Goal: Information Seeking & Learning: Find specific page/section

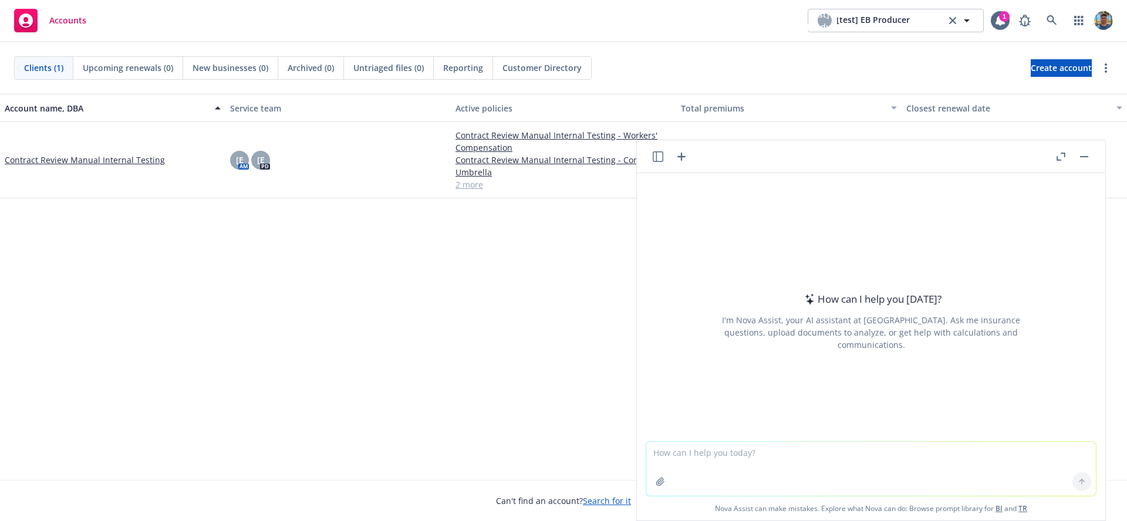
click at [660, 153] on icon "button" at bounding box center [658, 156] width 11 height 11
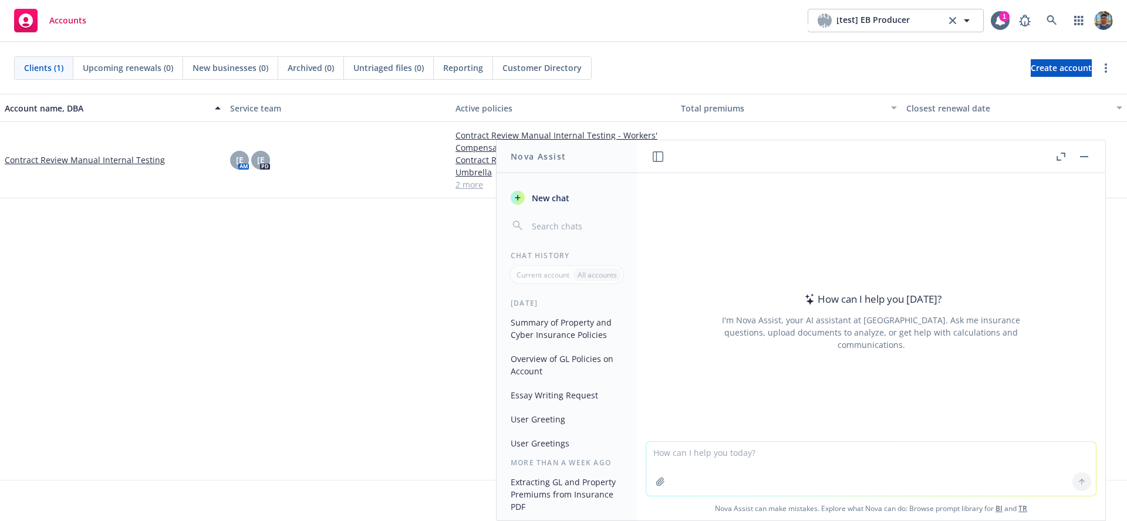
click at [552, 320] on button "Summary of Property and Cyber Insurance Policies" at bounding box center [567, 329] width 122 height 32
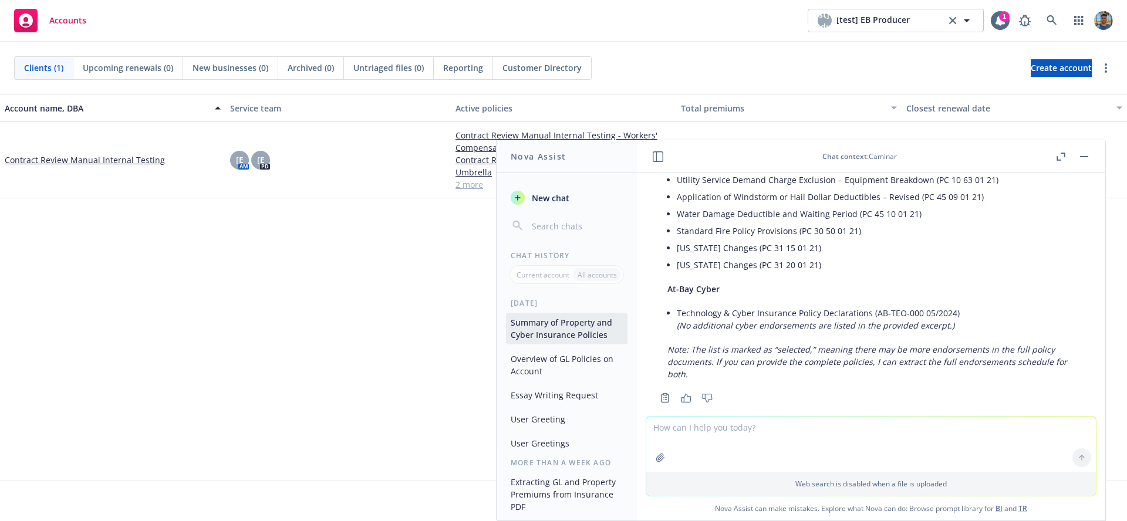
scroll to position [1135, 0]
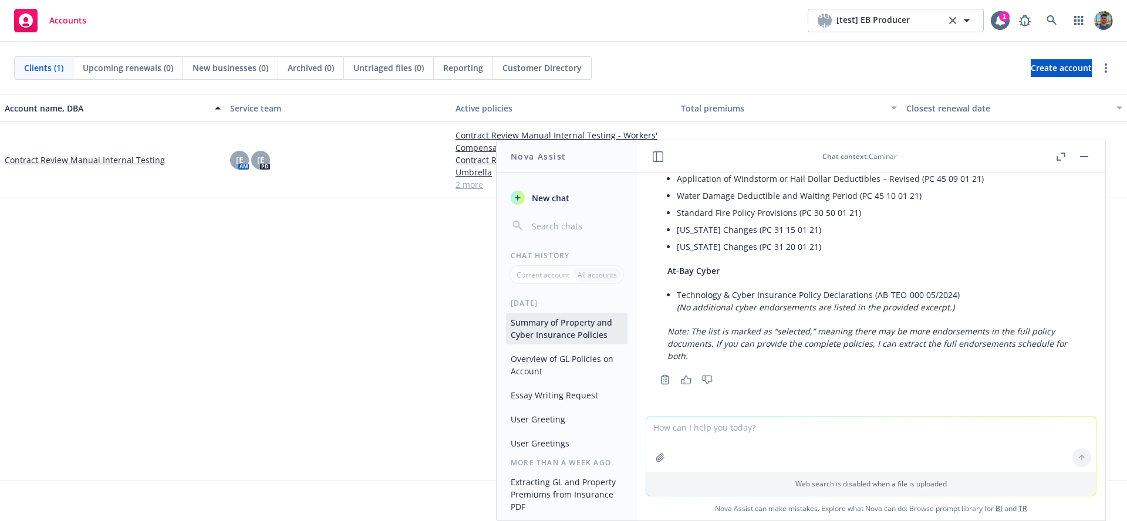
click at [687, 386] on button "Thumbs up" at bounding box center [686, 380] width 19 height 16
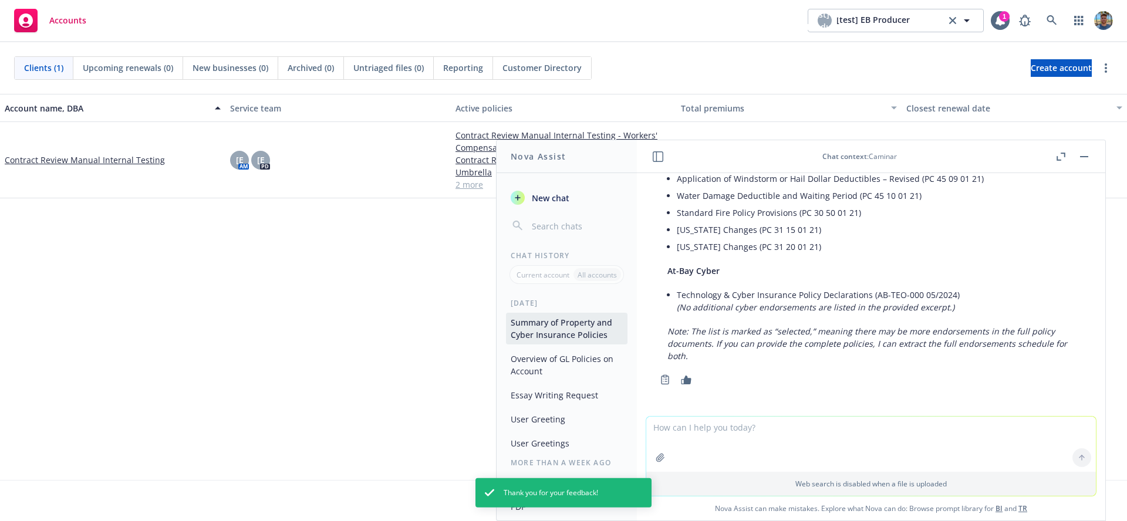
click at [684, 382] on icon "button" at bounding box center [687, 380] width 10 height 9
click at [660, 381] on icon "Copy to clipboard" at bounding box center [665, 380] width 11 height 11
click at [663, 382] on icon "Copied" at bounding box center [665, 380] width 11 height 11
click at [687, 386] on button "Thumbs up" at bounding box center [686, 380] width 19 height 16
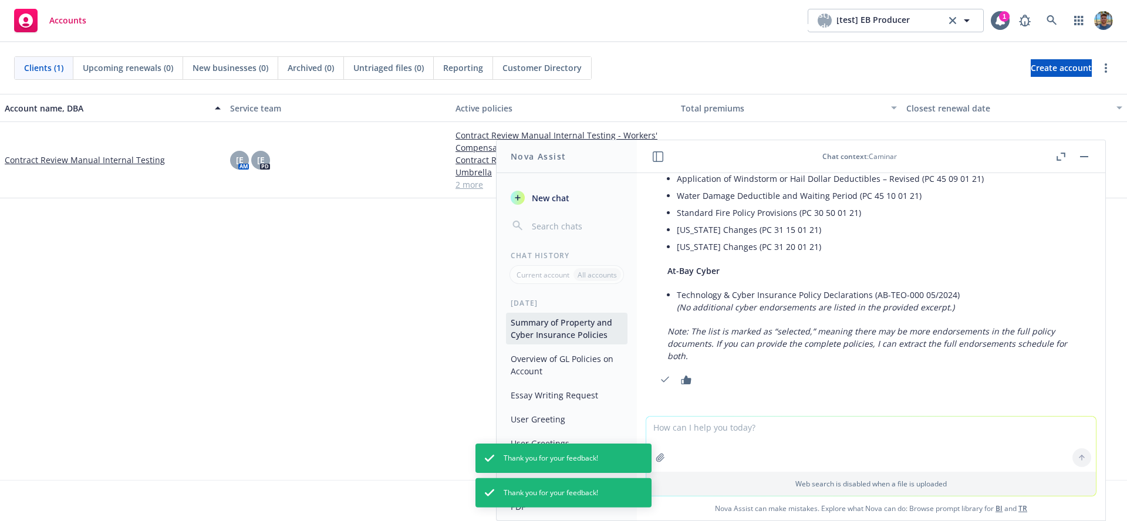
drag, startPoint x: 682, startPoint y: 380, endPoint x: 695, endPoint y: 382, distance: 13.6
click at [682, 380] on icon "button" at bounding box center [686, 380] width 11 height 9
click at [708, 382] on icon "Thumbs down" at bounding box center [707, 380] width 11 height 9
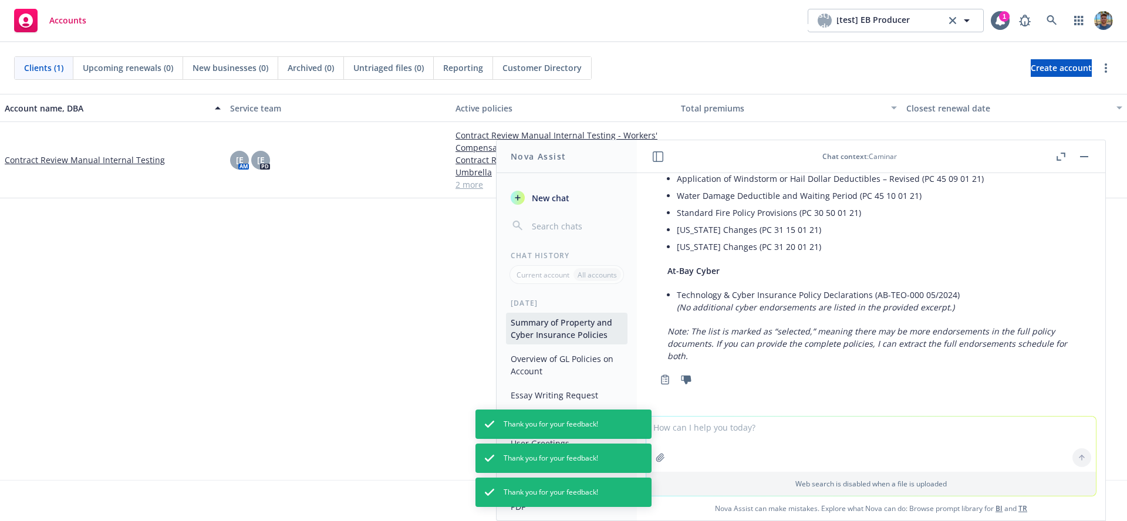
click at [687, 378] on icon "Thumbs down" at bounding box center [687, 380] width 10 height 9
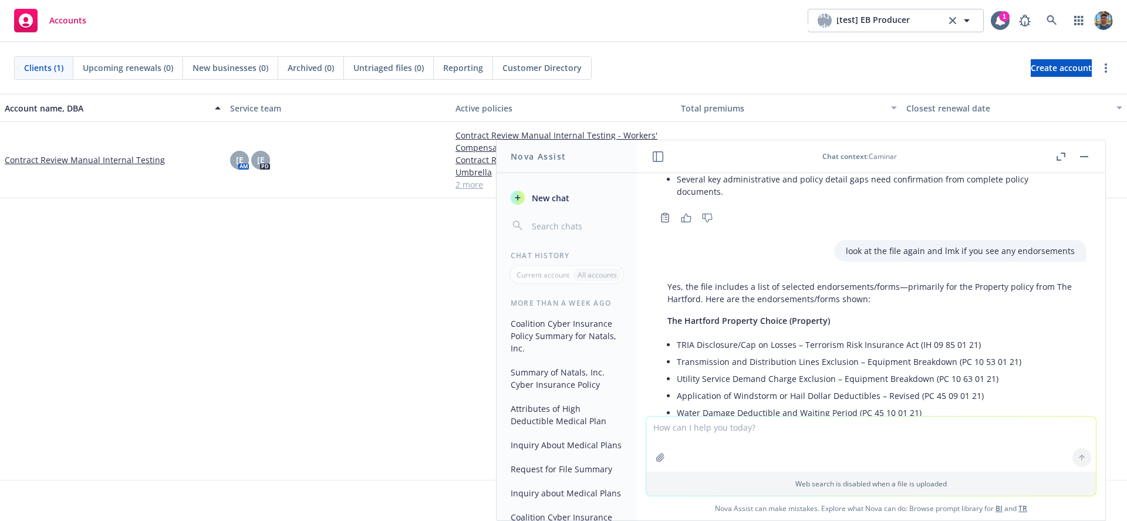
scroll to position [396, 0]
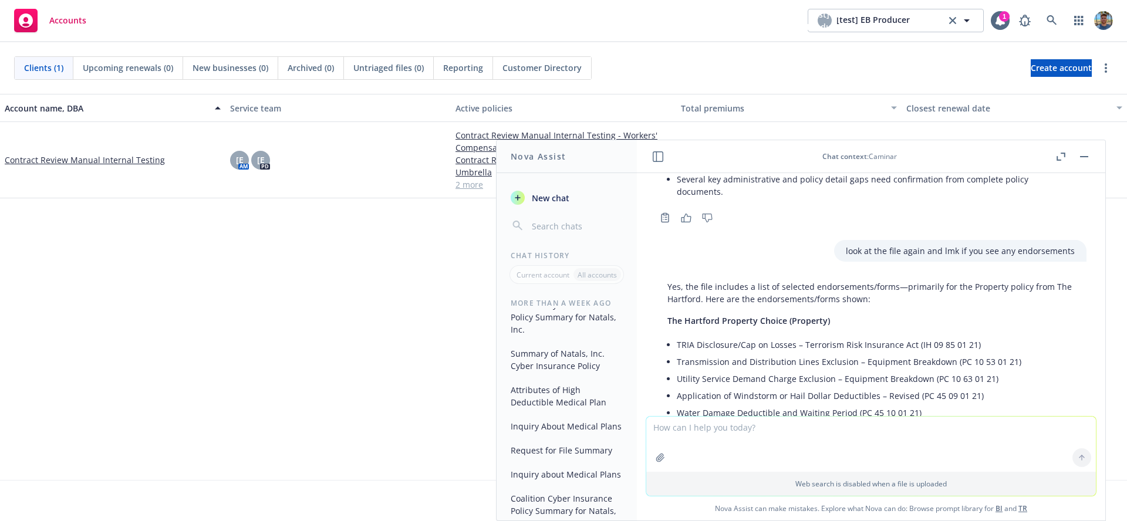
click at [565, 367] on button "Summary of Natals, Inc. Cyber Insurance Policy" at bounding box center [567, 360] width 122 height 32
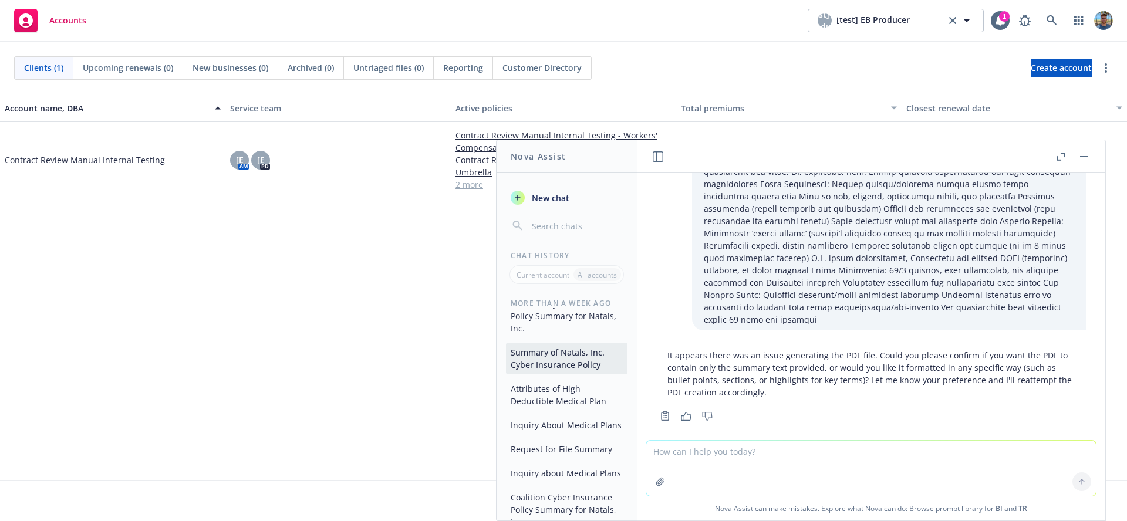
scroll to position [399, 0]
click at [570, 434] on button "Inquiry About Medical Plans" at bounding box center [567, 423] width 122 height 19
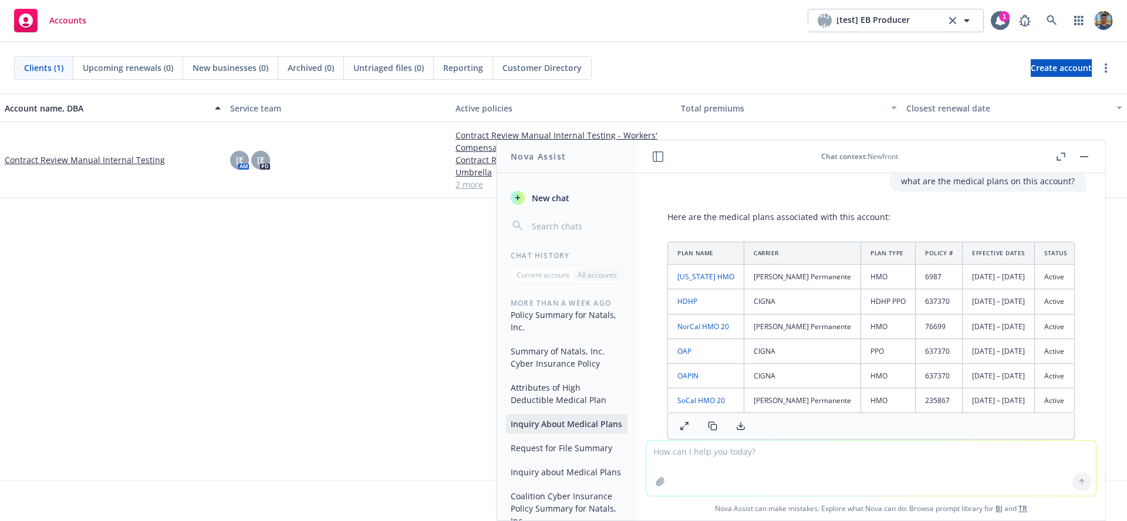
scroll to position [28, 0]
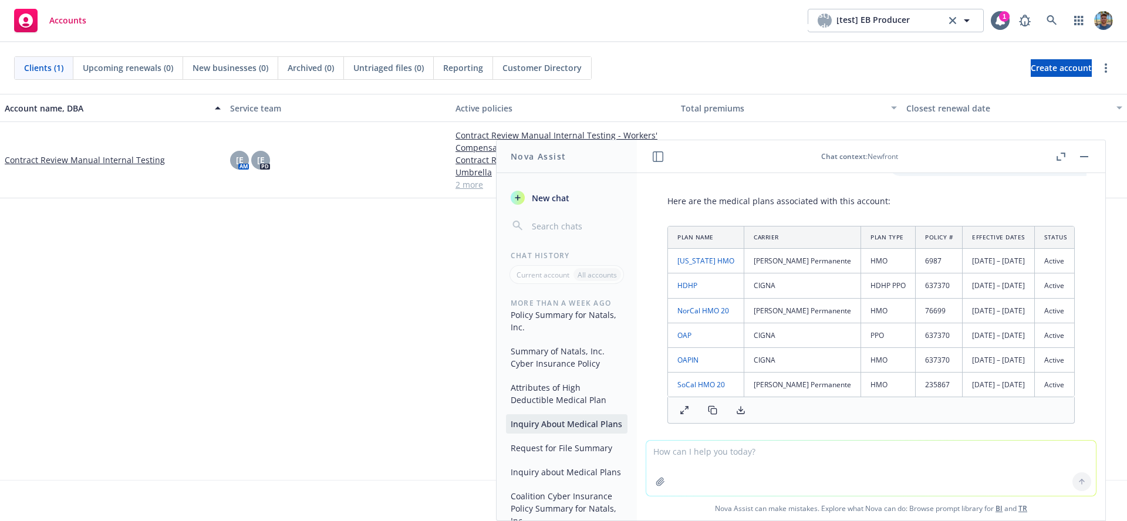
click at [687, 412] on button at bounding box center [684, 410] width 23 height 16
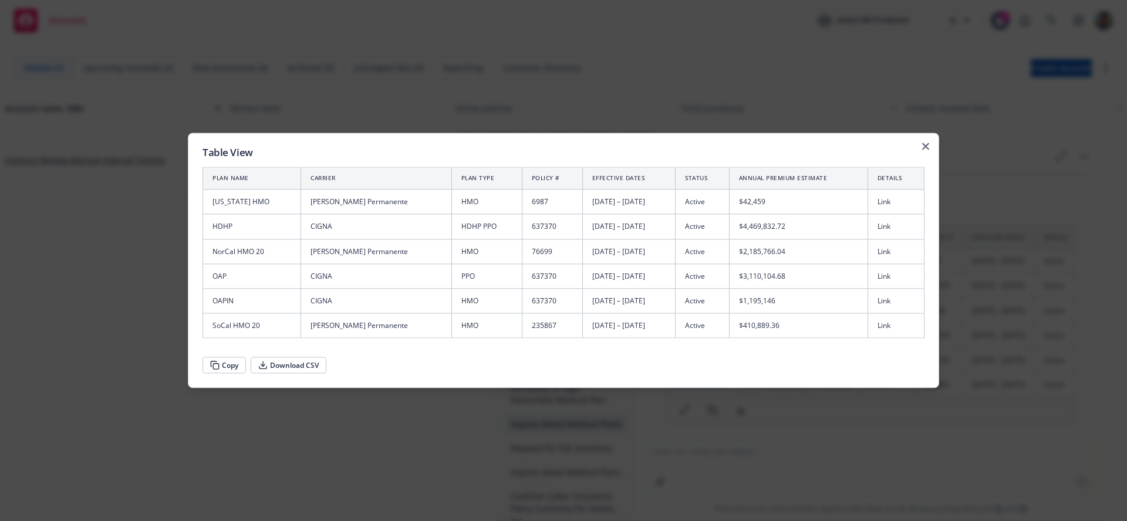
click at [993, 276] on div at bounding box center [563, 260] width 1127 height 521
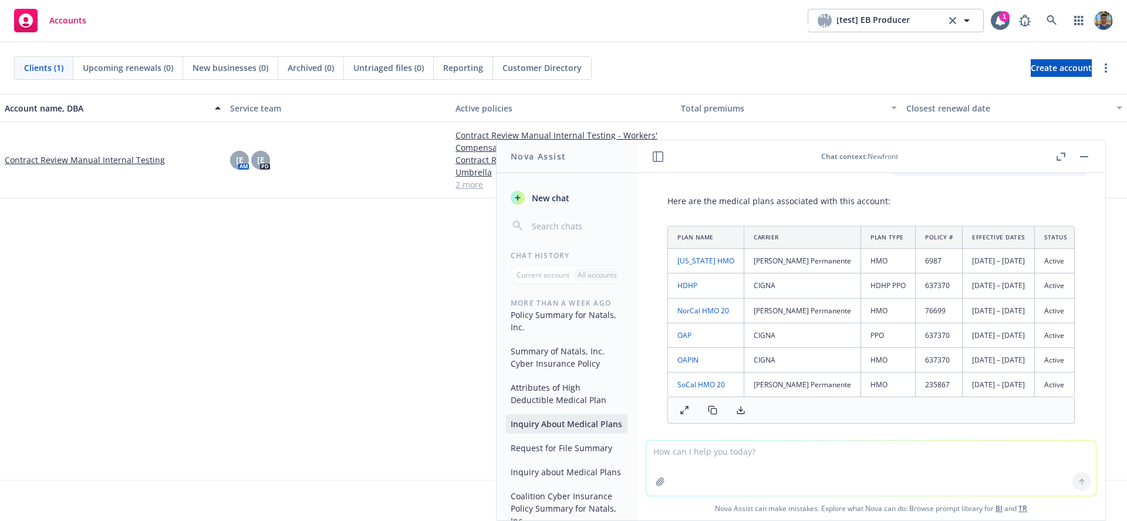
click at [709, 412] on icon at bounding box center [711, 409] width 5 height 5
click at [738, 415] on icon at bounding box center [740, 410] width 9 height 9
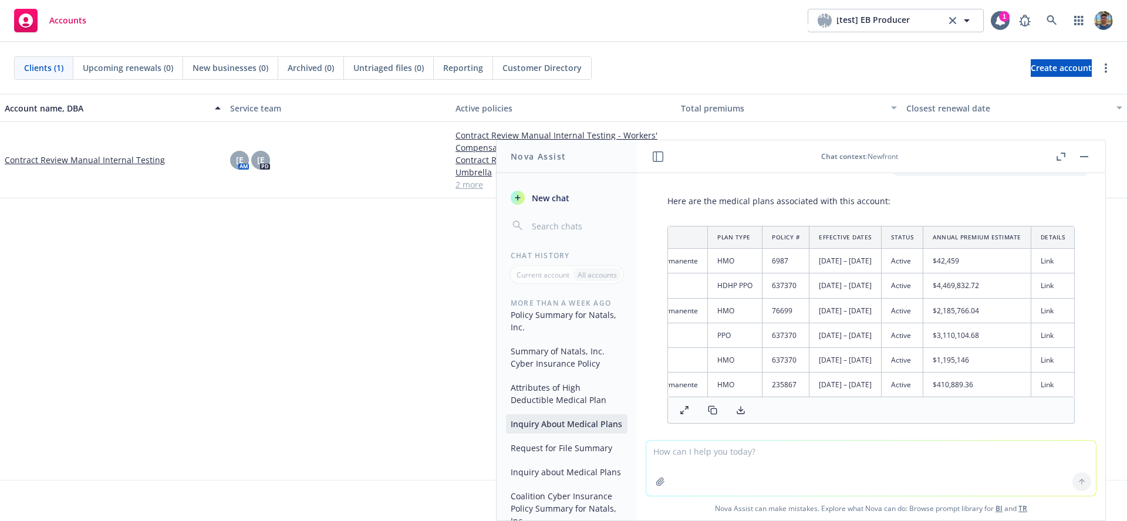
scroll to position [0, 0]
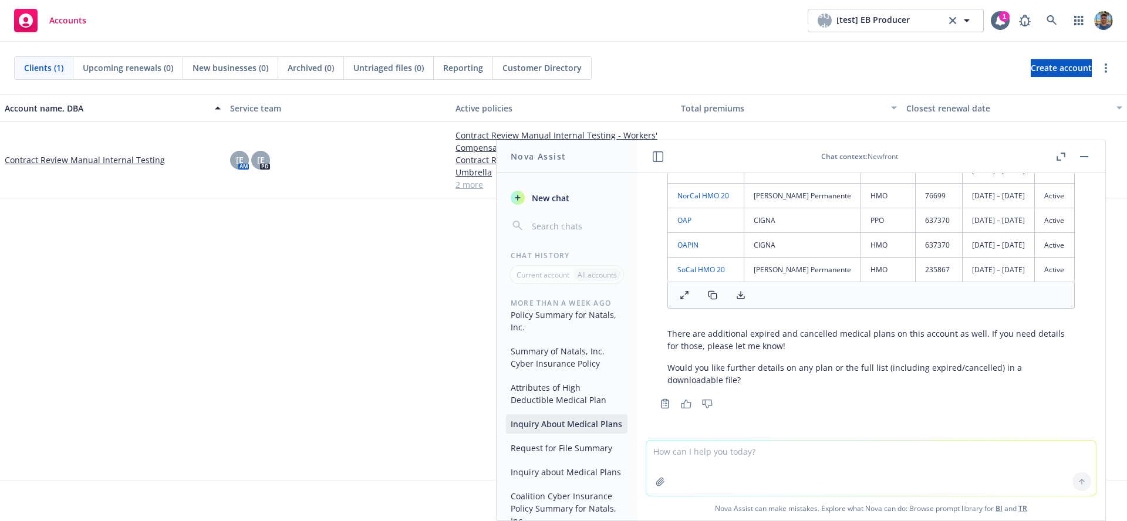
click at [651, 279] on div "Here are the medical plans associated with this account: Plan Name Carrier Plan…" at bounding box center [871, 243] width 450 height 337
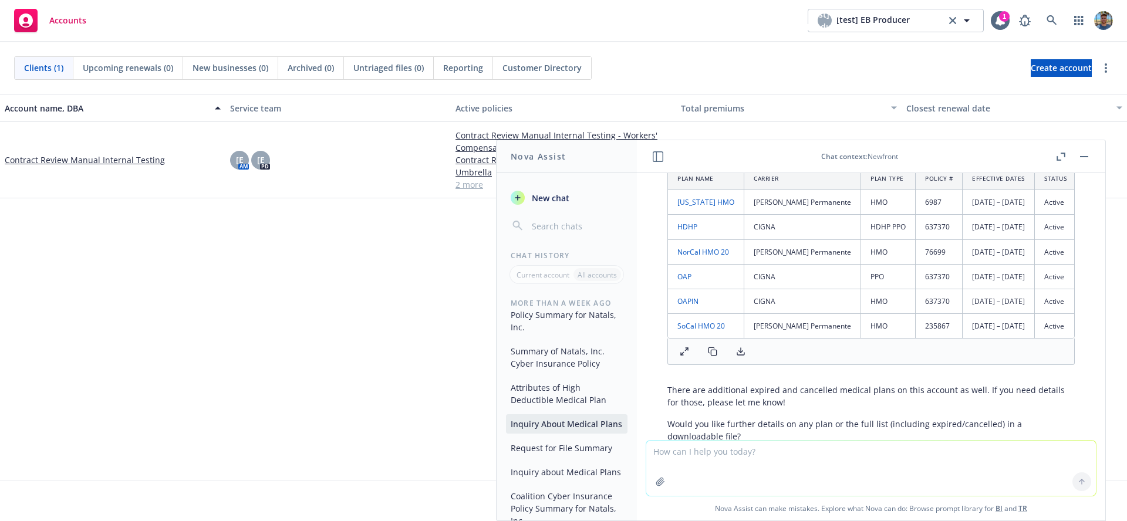
click at [652, 235] on div "Here are the medical plans associated with this account: Plan Name Carrier Plan…" at bounding box center [871, 299] width 450 height 337
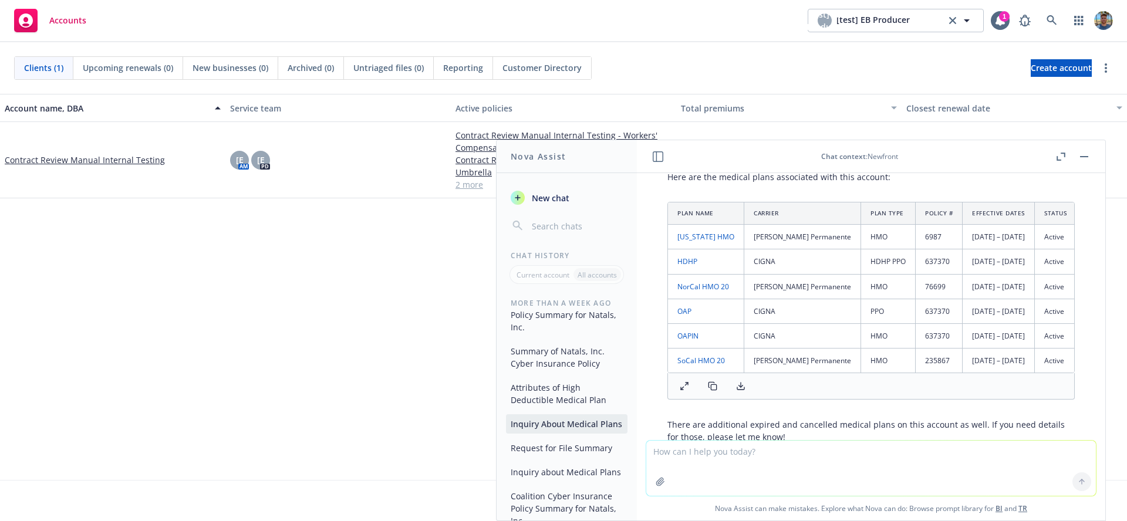
scroll to position [0, 0]
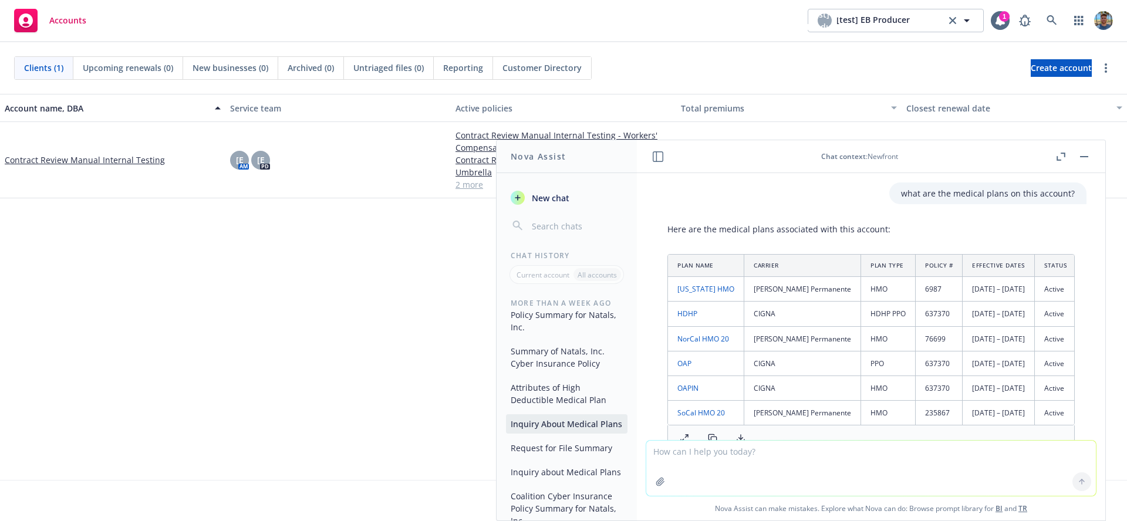
click at [711, 228] on p "Here are the medical plans associated with this account:" at bounding box center [870, 229] width 407 height 12
click at [705, 225] on p "Here are the medical plans associated with this account:" at bounding box center [870, 229] width 407 height 12
click at [706, 222] on div "Here are the medical plans associated with this account: Plan Name Carrier Plan…" at bounding box center [871, 376] width 431 height 316
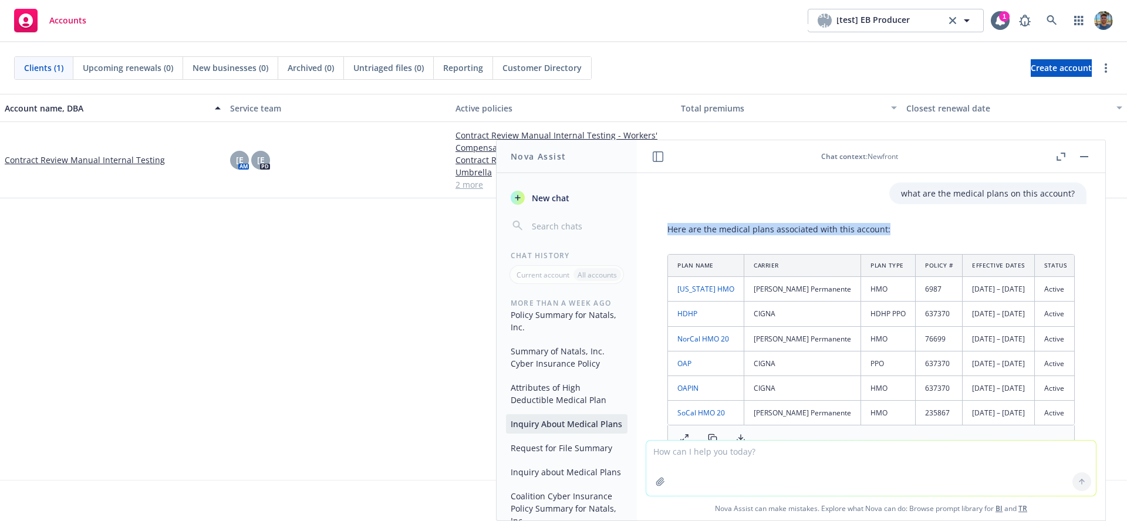
click at [706, 222] on div "Here are the medical plans associated with this account: Plan Name Carrier Plan…" at bounding box center [871, 376] width 431 height 316
click at [342, 306] on div "Account name, DBA Service team Active policies Total premiums Closest renewal d…" at bounding box center [563, 287] width 1127 height 386
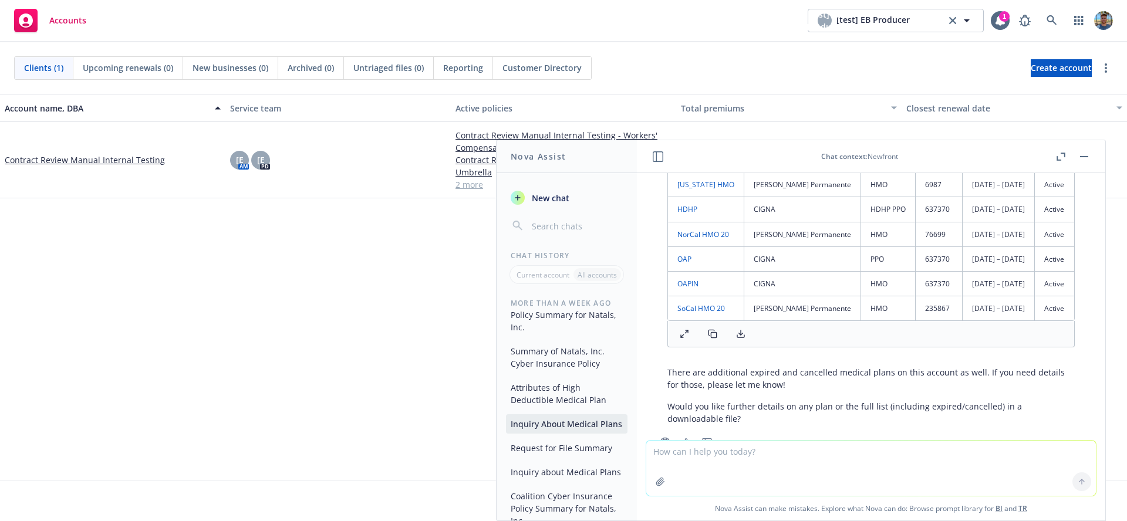
scroll to position [146, 0]
